Goal: Information Seeking & Learning: Find contact information

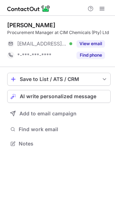
scroll to position [138, 115]
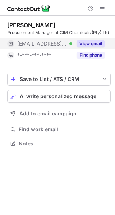
click at [85, 40] on button "View email" at bounding box center [90, 43] width 28 height 7
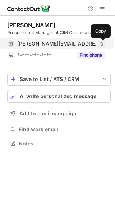
click at [100, 43] on span at bounding box center [101, 44] width 6 height 6
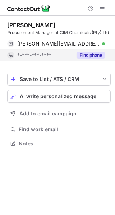
click at [94, 54] on button "Find phone" at bounding box center [90, 55] width 28 height 7
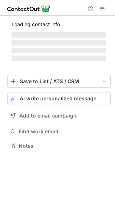
scroll to position [156, 115]
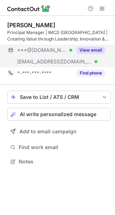
click at [84, 50] on button "View email" at bounding box center [90, 50] width 28 height 7
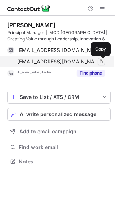
click at [103, 62] on span at bounding box center [101, 62] width 6 height 6
